Goal: Obtain resource: Obtain resource

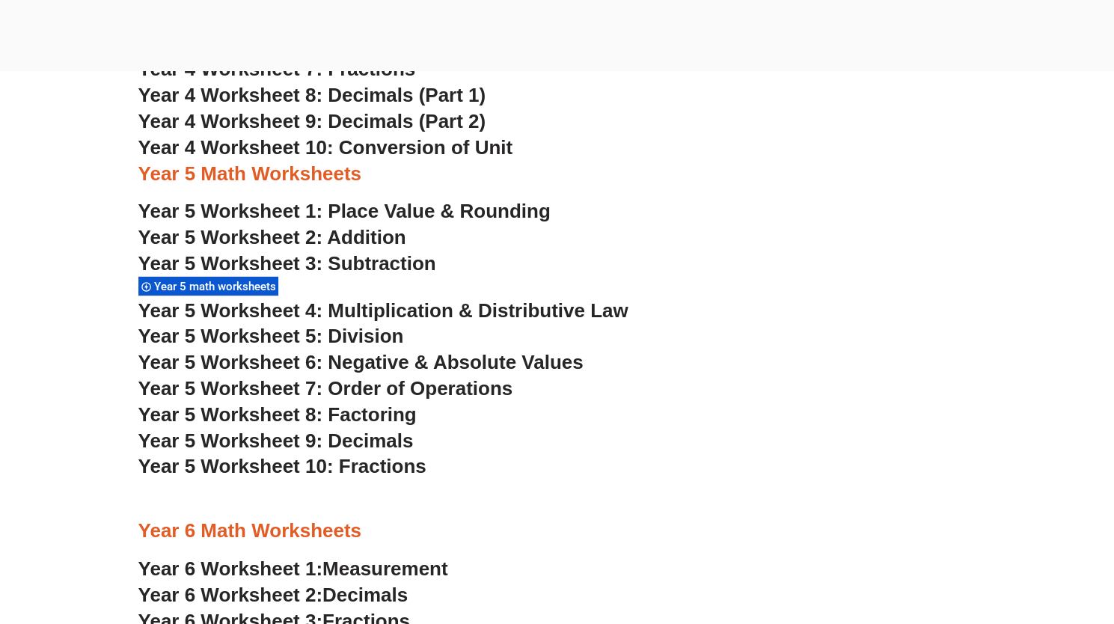
click at [346, 434] on span "Year 5 Worksheet 9: Decimals" at bounding box center [275, 440] width 275 height 22
click at [334, 467] on span "Year 5 Worksheet 10: Fractions" at bounding box center [282, 466] width 288 height 22
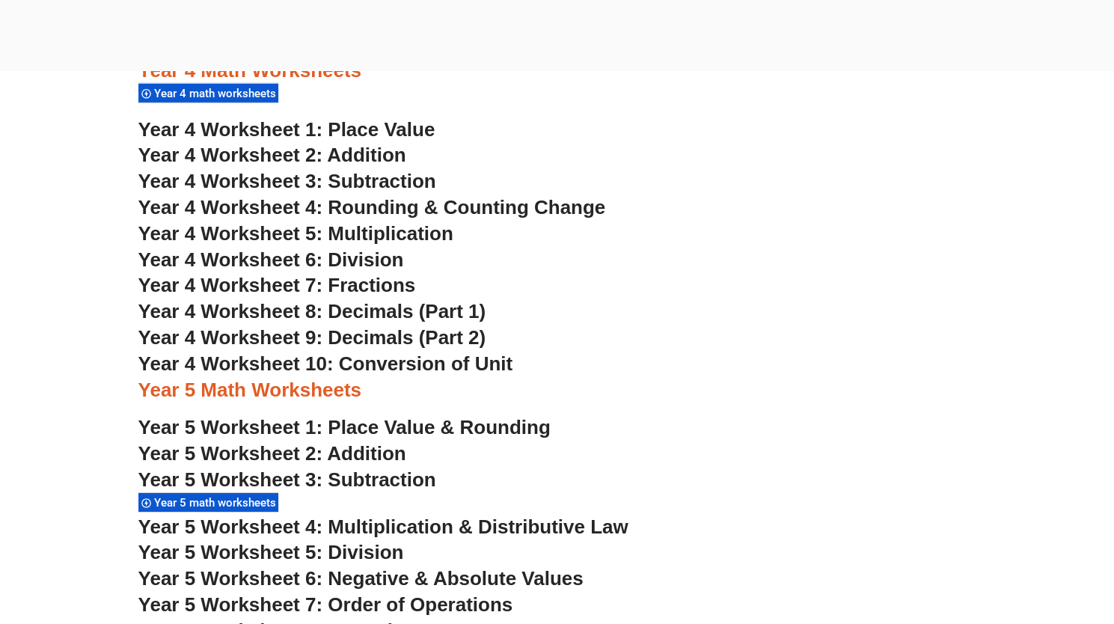
scroll to position [2793, 0]
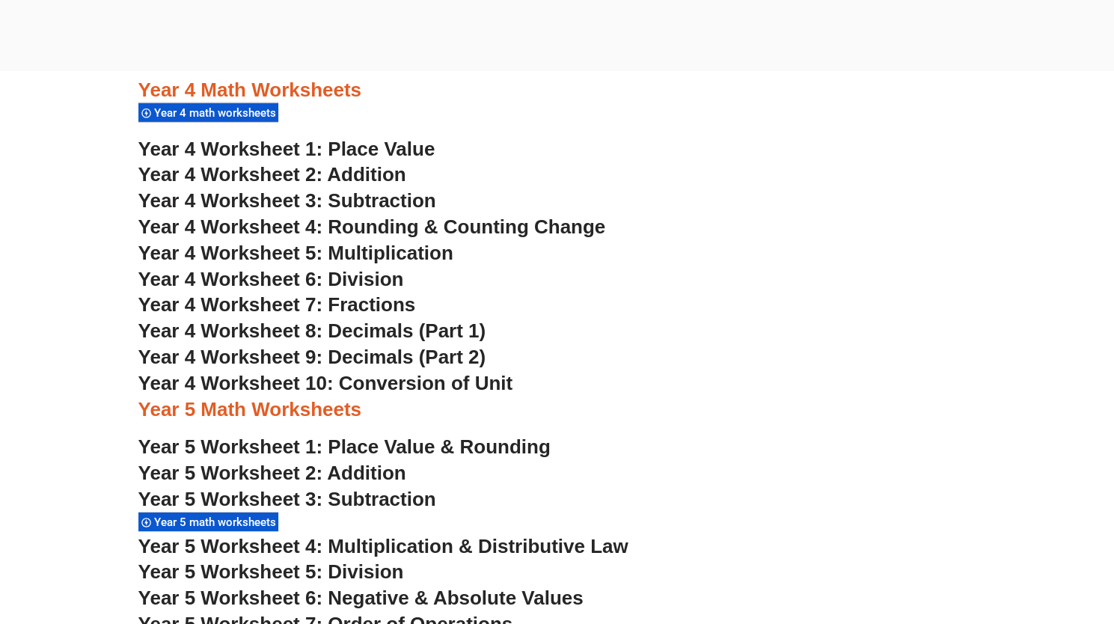
click at [386, 308] on span "Year 4 Worksheet 7: Fractions" at bounding box center [277, 304] width 278 height 22
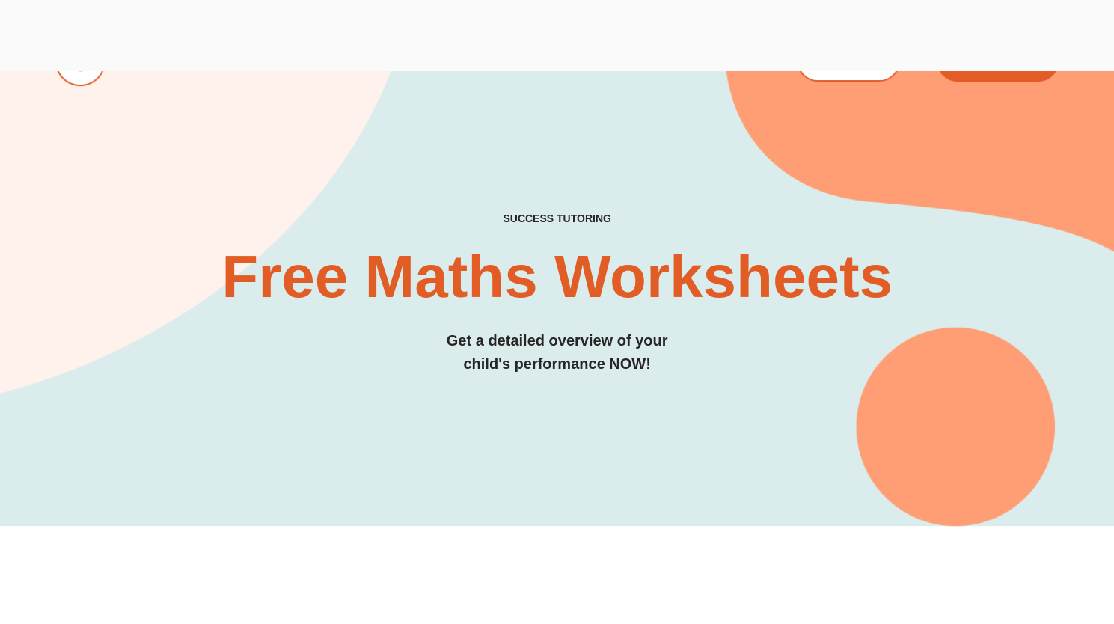
scroll to position [0, 0]
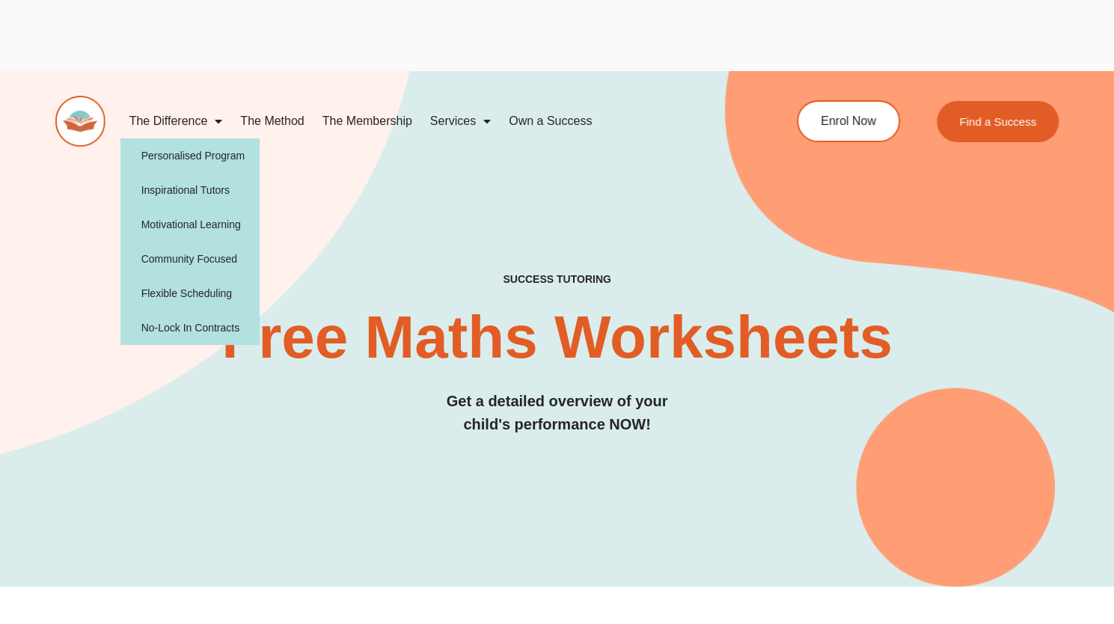
click at [187, 117] on link "The Difference" at bounding box center [175, 121] width 111 height 34
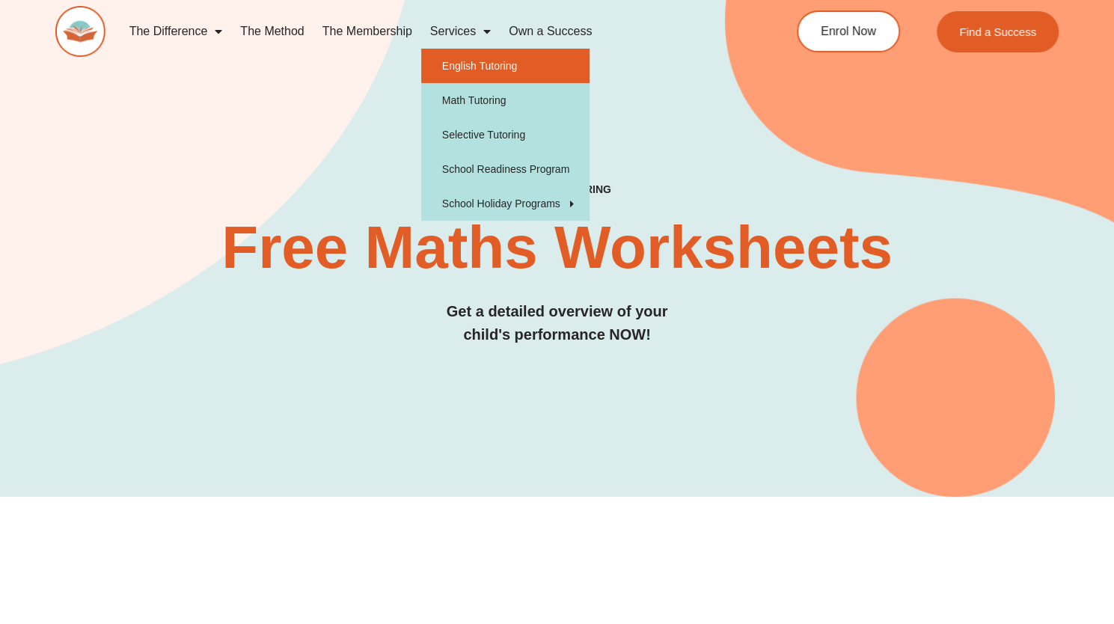
click at [494, 68] on link "English Tutoring" at bounding box center [505, 66] width 168 height 34
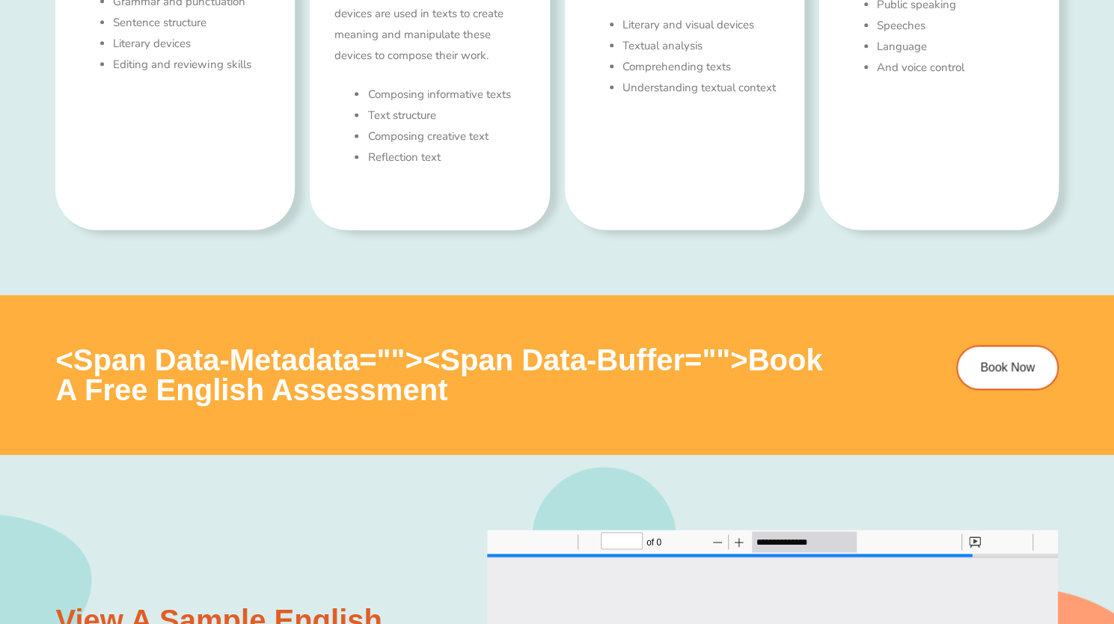
scroll to position [1129, 0]
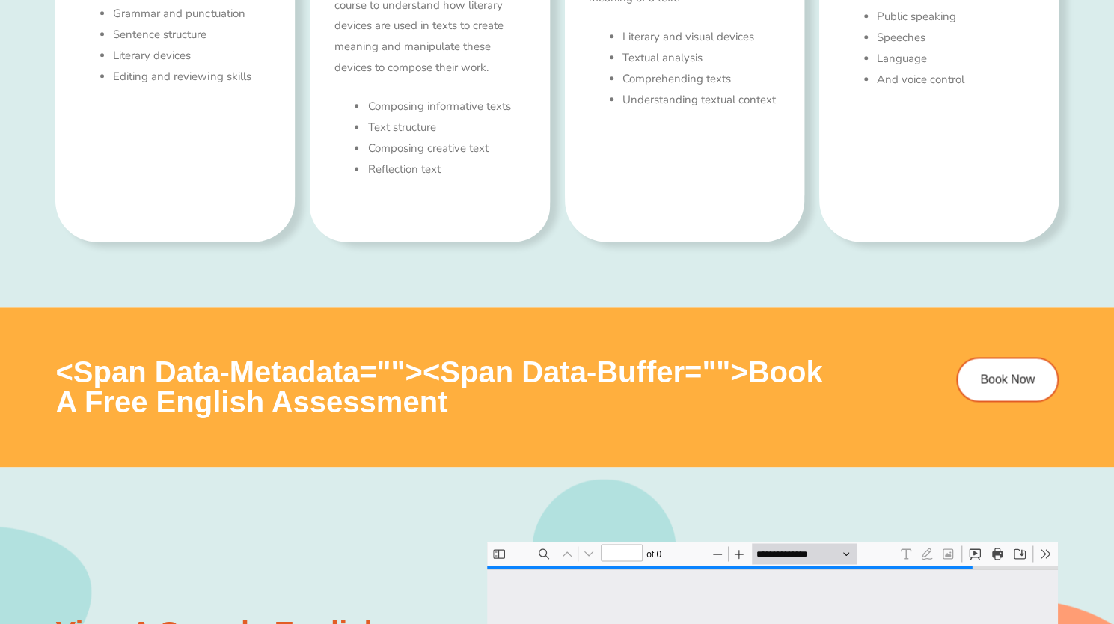
type input "*"
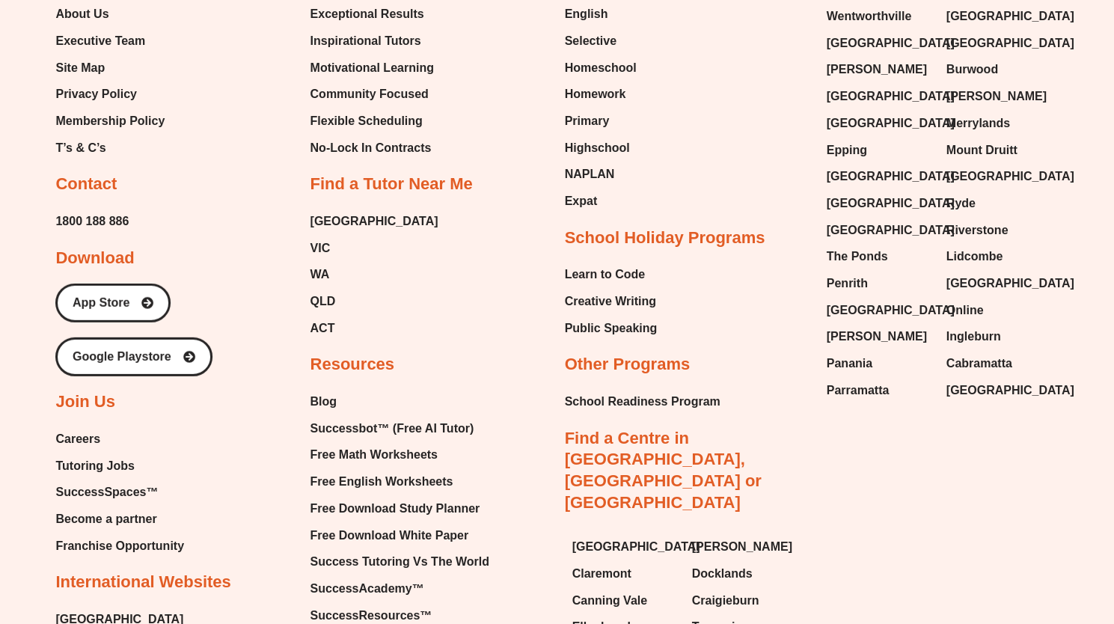
scroll to position [5977, 0]
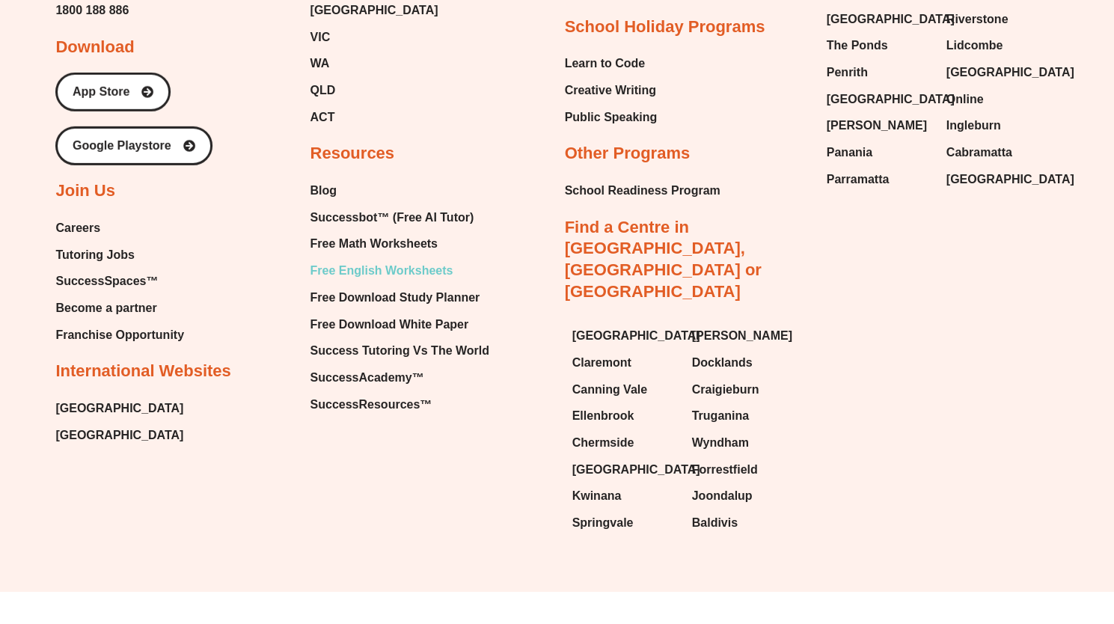
click at [405, 271] on span "Free English Worksheets" at bounding box center [381, 271] width 143 height 22
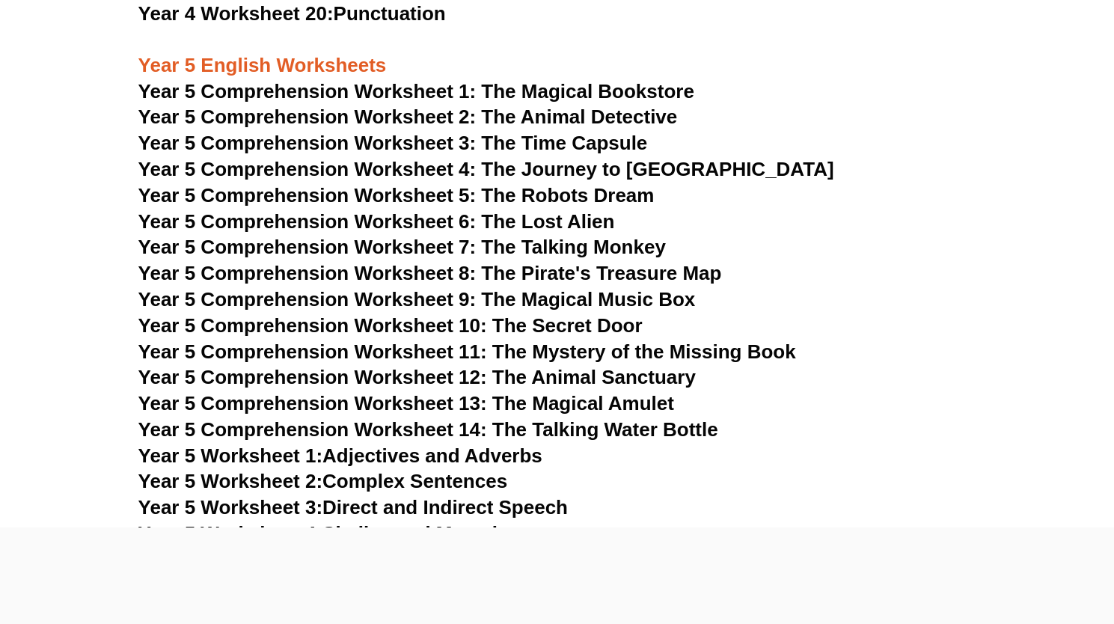
scroll to position [7163, 0]
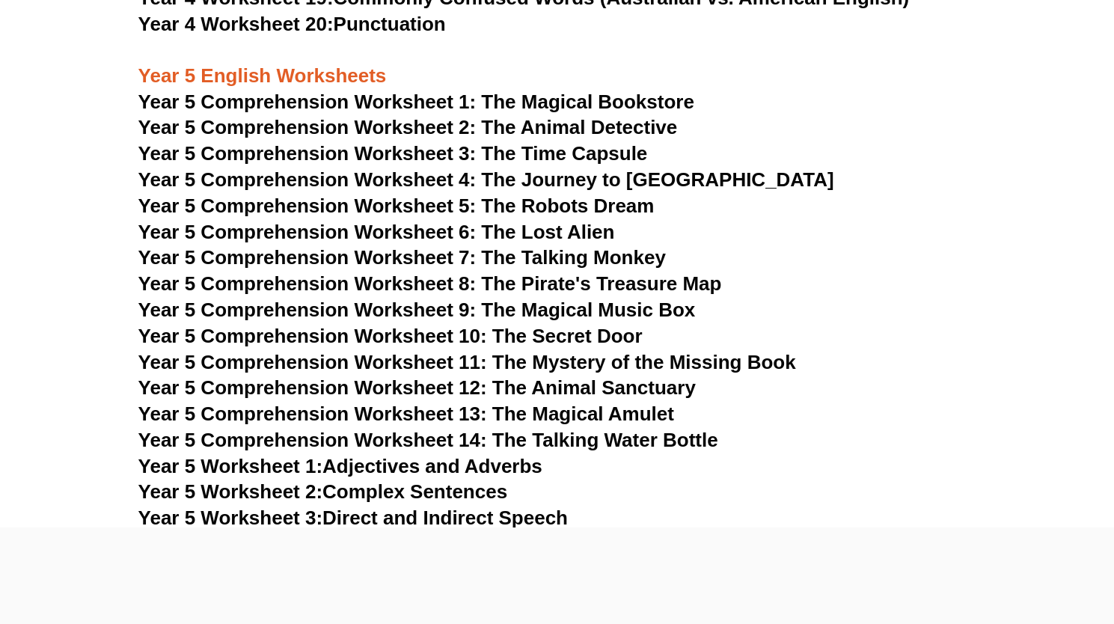
click at [450, 103] on span "Year 5 Comprehension Worksheet 1: The Magical Bookstore" at bounding box center [416, 102] width 556 height 22
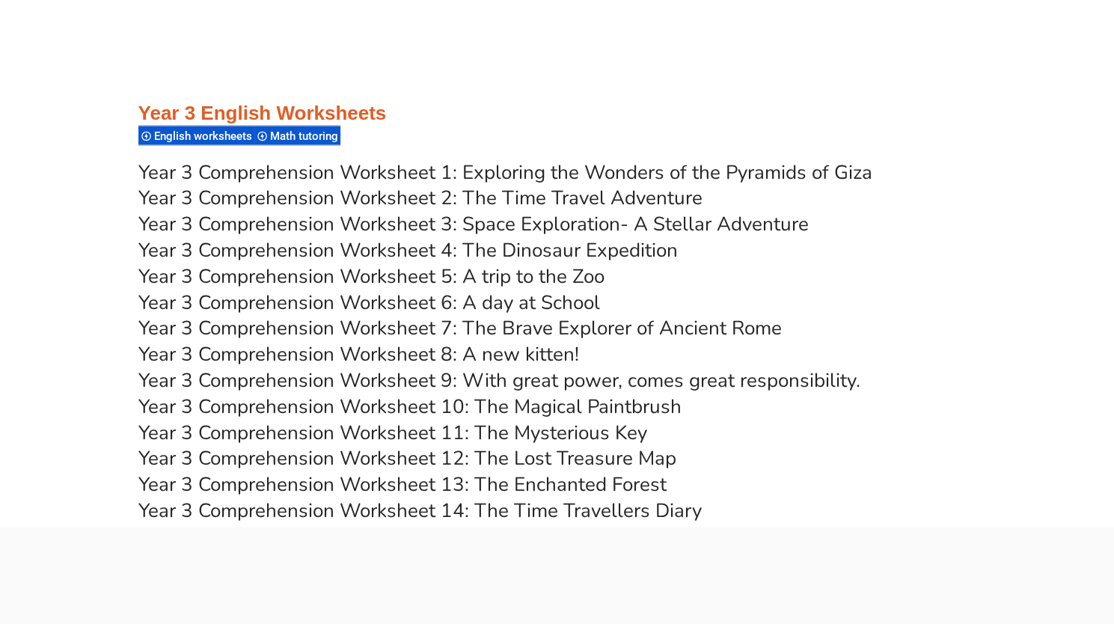
scroll to position [4941, 0]
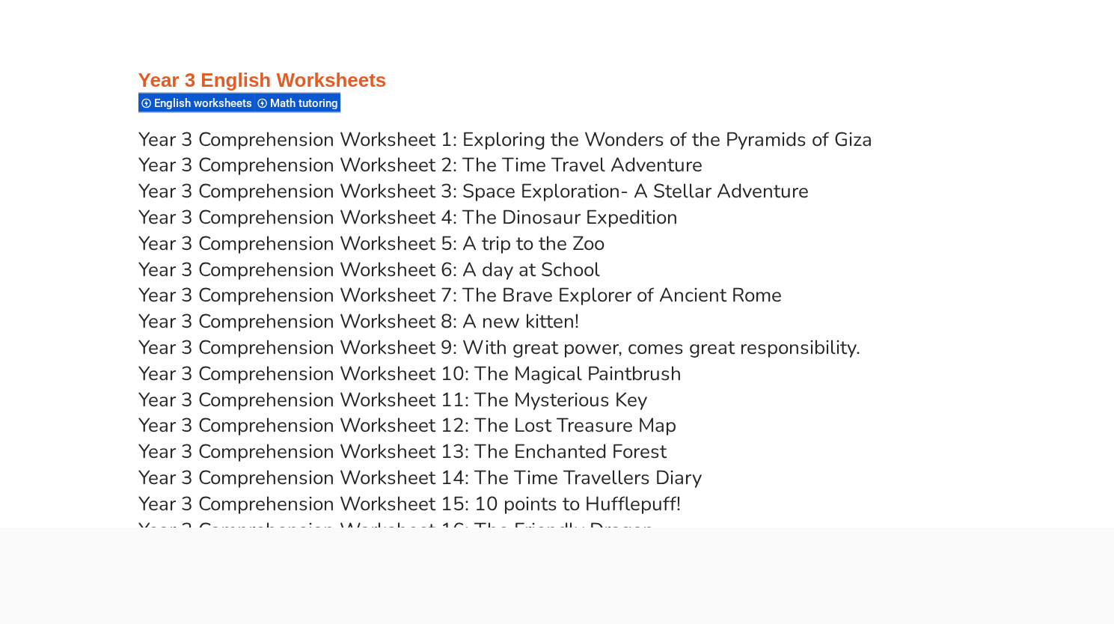
click at [490, 162] on link "Year 3 Comprehension Worksheet 2: The Time Travel Adventure" at bounding box center [420, 164] width 564 height 26
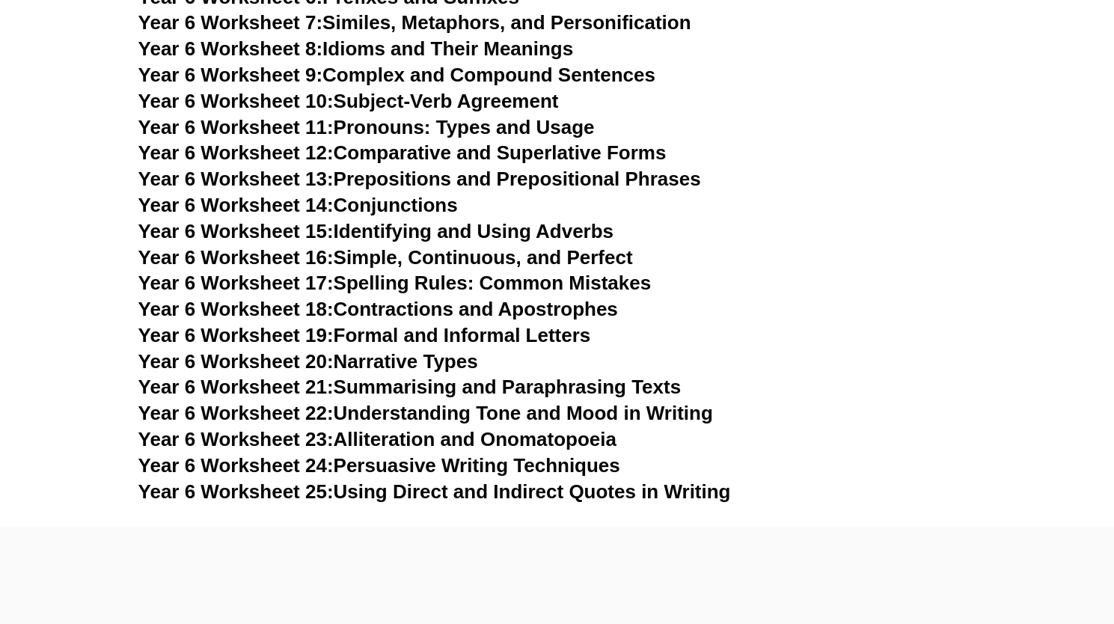
scroll to position [8801, 0]
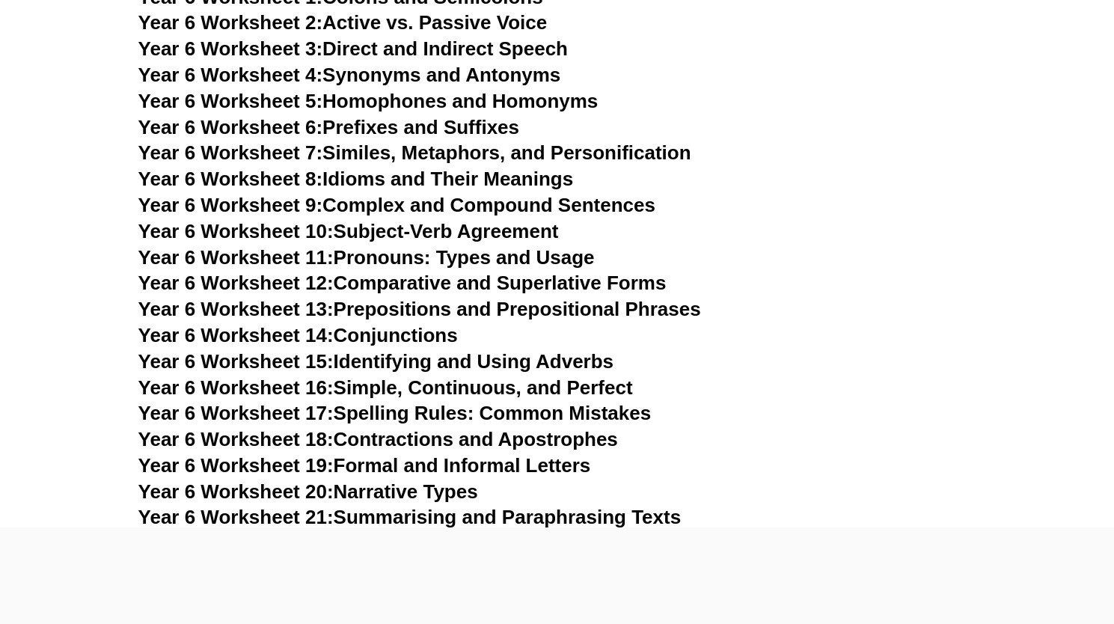
click at [257, 272] on span "Year 6 Worksheet 12:" at bounding box center [235, 283] width 195 height 22
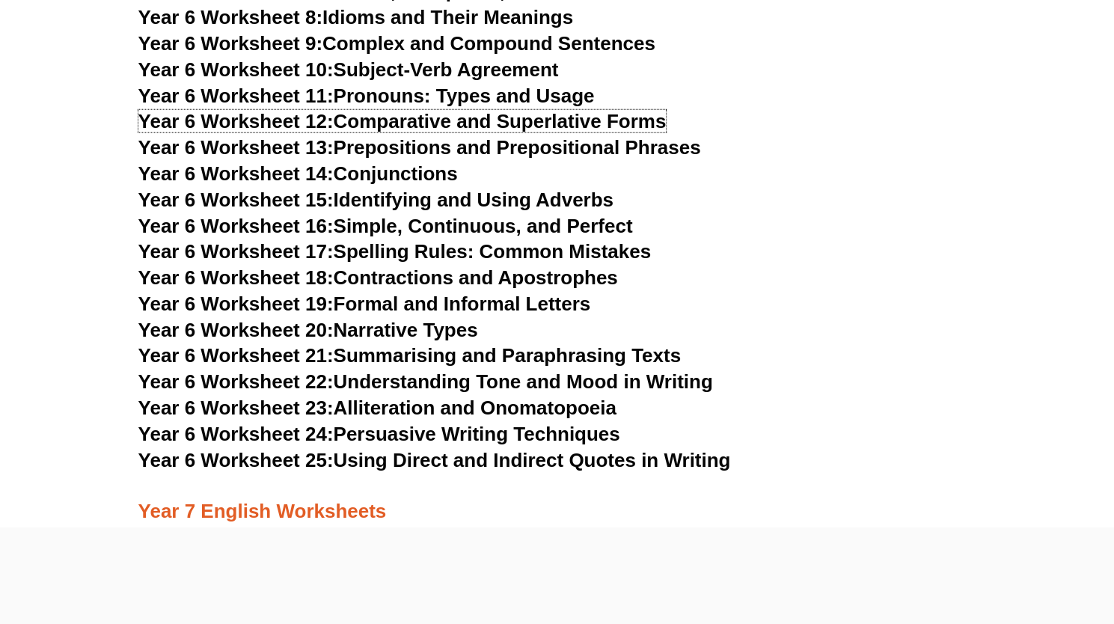
scroll to position [8981, 0]
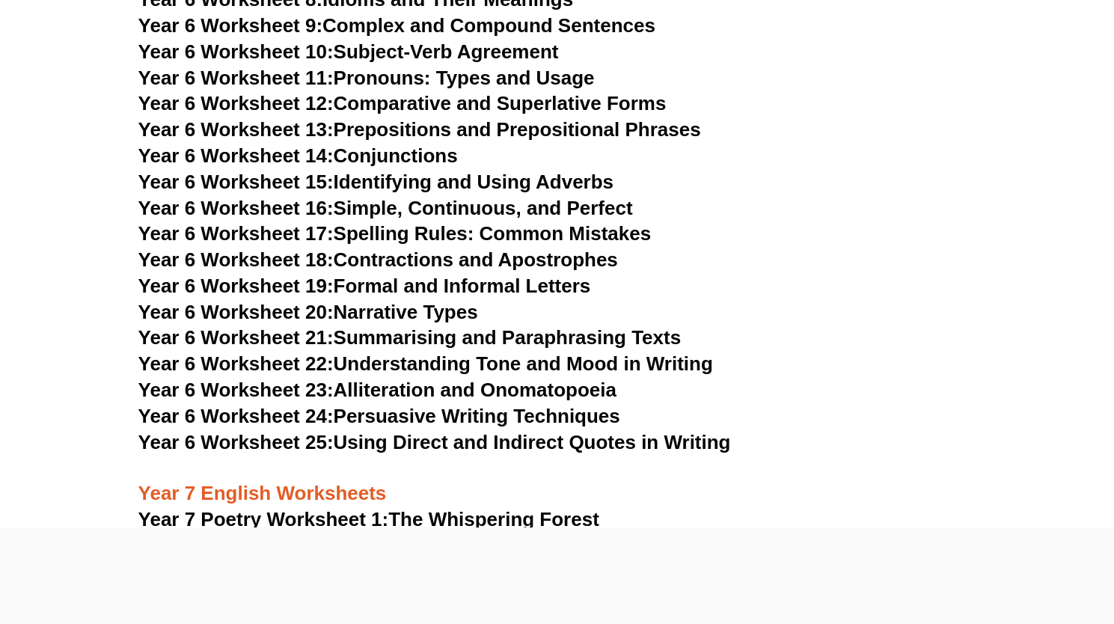
click at [435, 405] on link "Year 6 Worksheet 24: Persuasive Writing Techniques" at bounding box center [379, 416] width 482 height 22
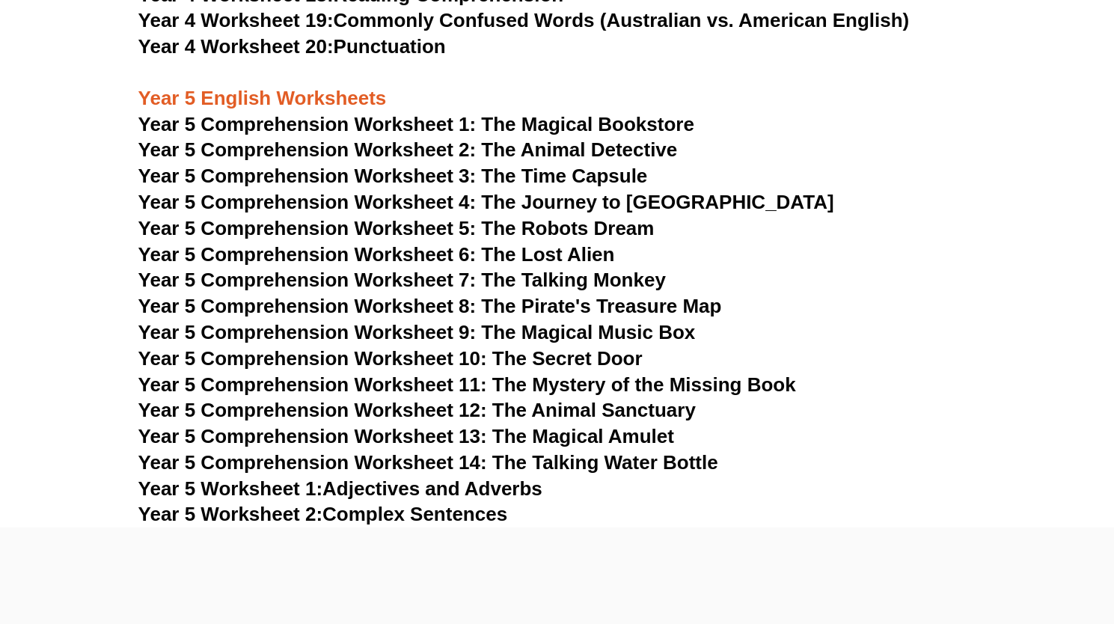
scroll to position [7123, 0]
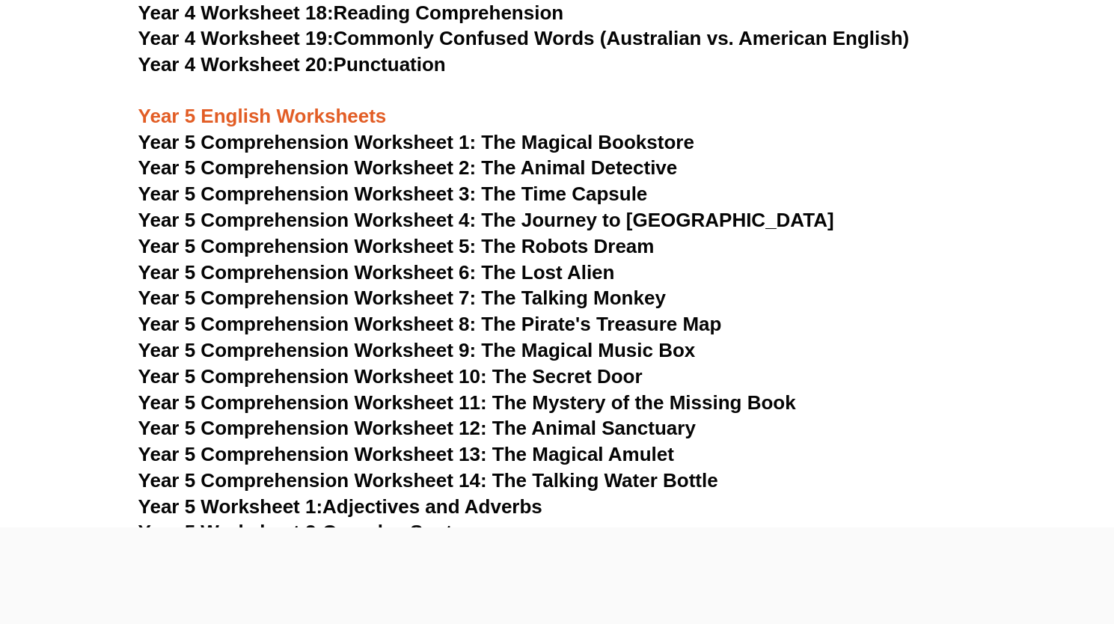
click at [455, 168] on span "Year 5 Comprehension Worksheet 2: The Animal Detective" at bounding box center [407, 167] width 539 height 22
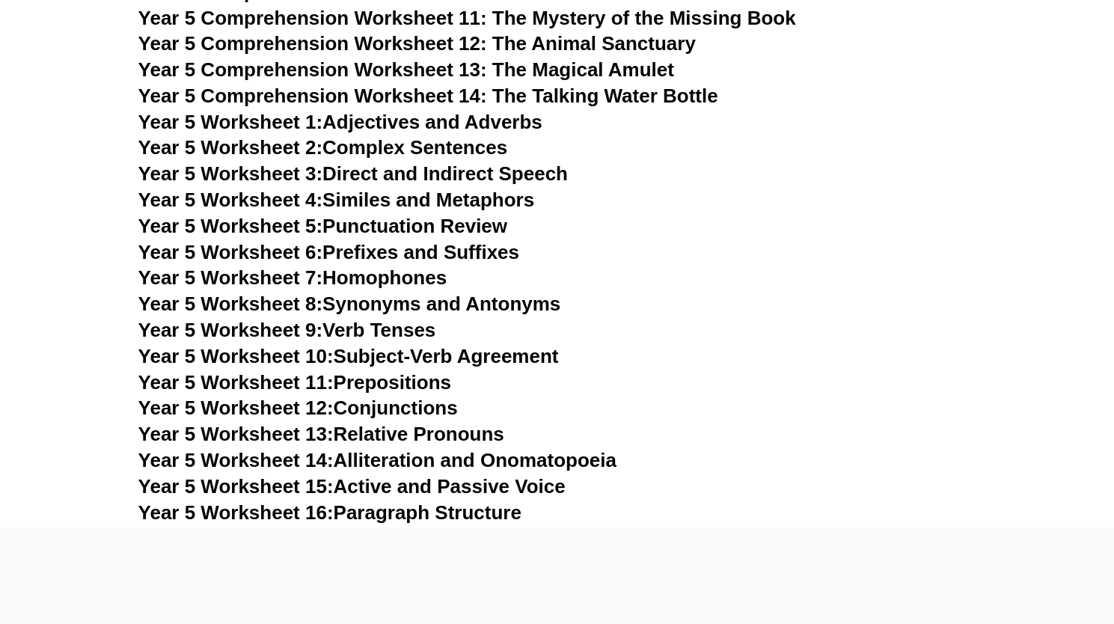
scroll to position [7515, 0]
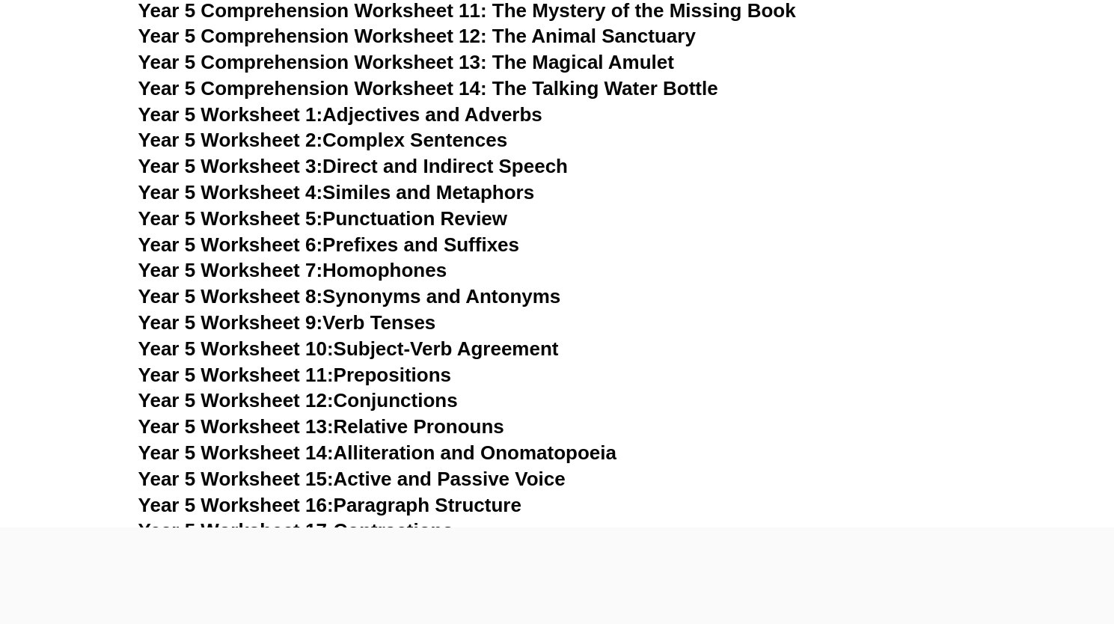
click at [373, 143] on link "Year 5 Worksheet 2: Complex Sentences" at bounding box center [322, 140] width 369 height 22
click at [374, 191] on link "Year 5 Worksheet 4: Similes and Metaphors" at bounding box center [336, 192] width 396 height 22
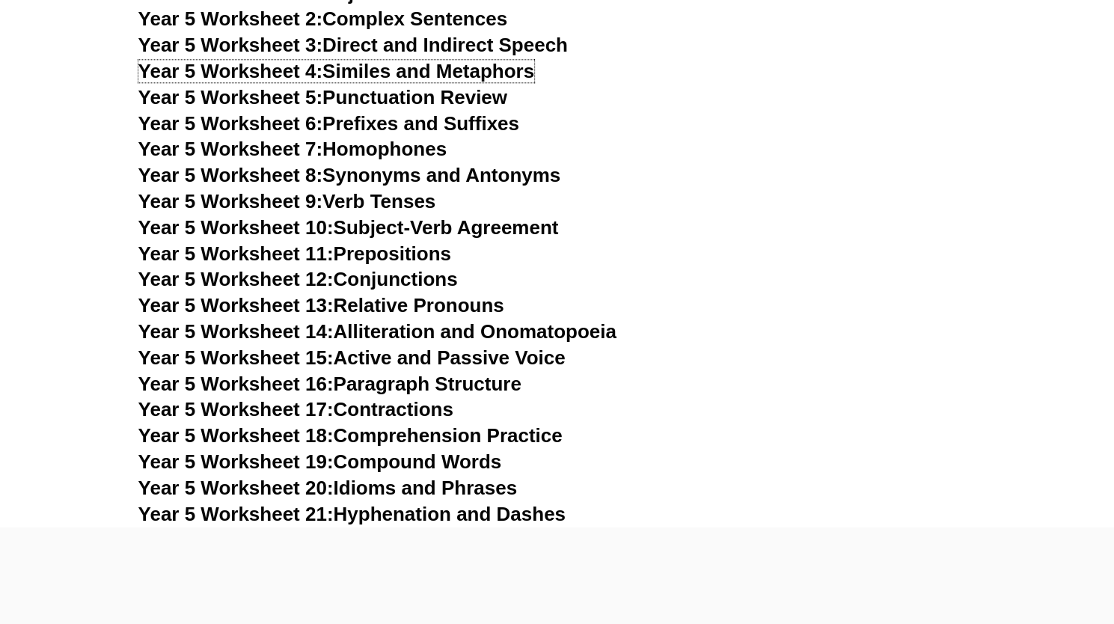
scroll to position [7640, 0]
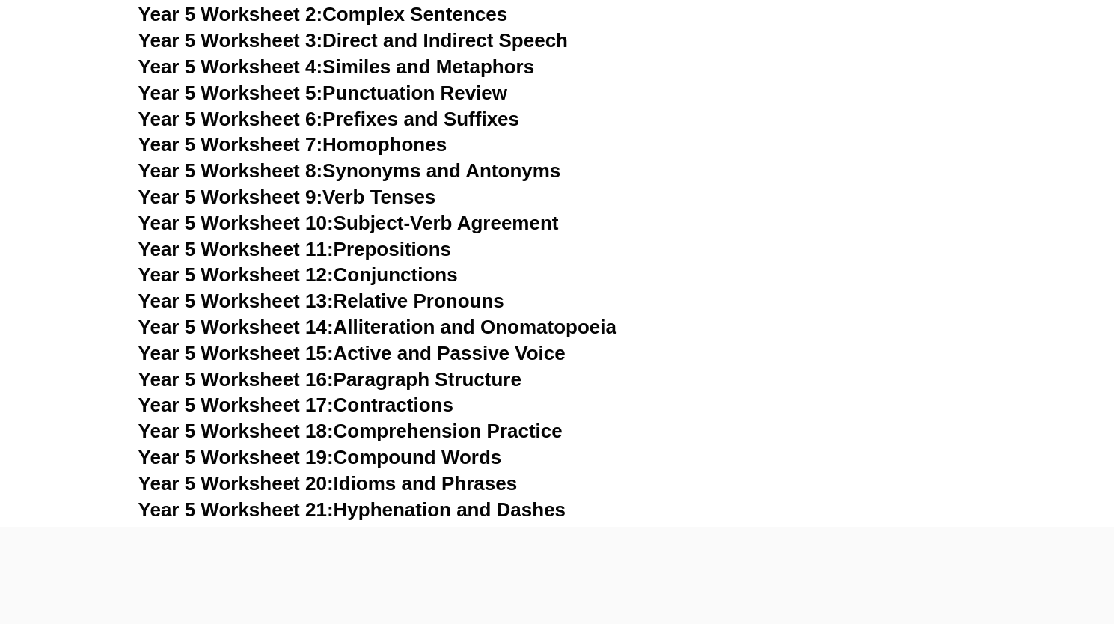
click at [454, 385] on link "Year 5 Worksheet 16: Paragraph Structure" at bounding box center [329, 379] width 383 height 22
